Goal: Task Accomplishment & Management: Use online tool/utility

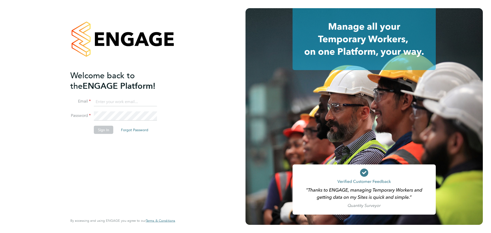
type input "bradley.soan@randstad.co.uk"
click at [104, 131] on button "Sign In" at bounding box center [103, 130] width 19 height 8
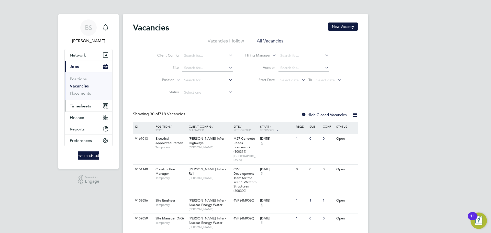
click at [77, 106] on span "Timesheets" at bounding box center [80, 106] width 21 height 5
click at [79, 107] on span "Timesheets" at bounding box center [80, 106] width 21 height 5
click at [85, 106] on span "Timesheets" at bounding box center [80, 106] width 21 height 5
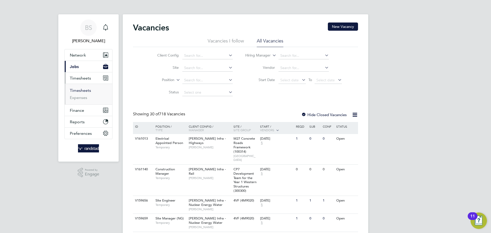
click at [81, 91] on link "Timesheets" at bounding box center [80, 90] width 21 height 5
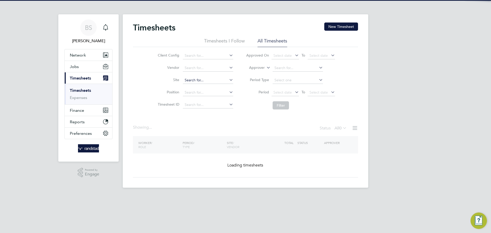
click at [200, 82] on input at bounding box center [208, 80] width 50 height 7
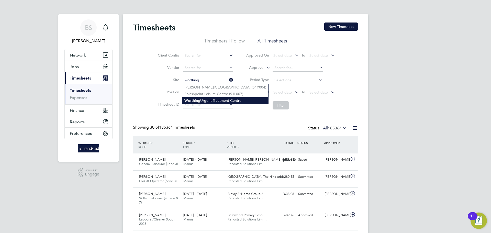
click at [207, 102] on li "Worthing Urgent Treatment Centre" at bounding box center [225, 100] width 86 height 7
type input "Worthing Urgent Treatment Centre"
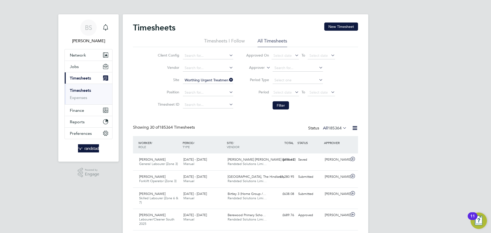
click at [278, 104] on button "Filter" at bounding box center [281, 105] width 16 height 8
